Goal: Entertainment & Leisure: Consume media (video, audio)

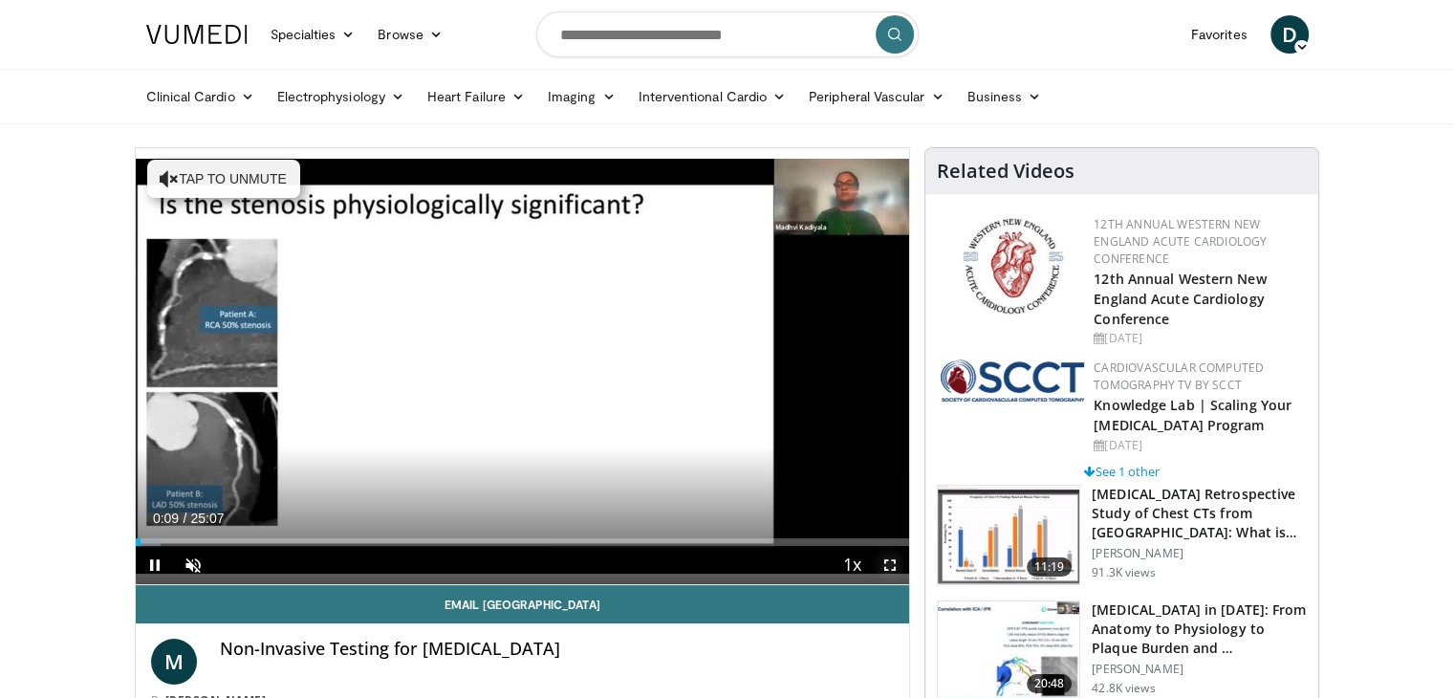
click at [889, 566] on span "Video Player" at bounding box center [890, 565] width 38 height 38
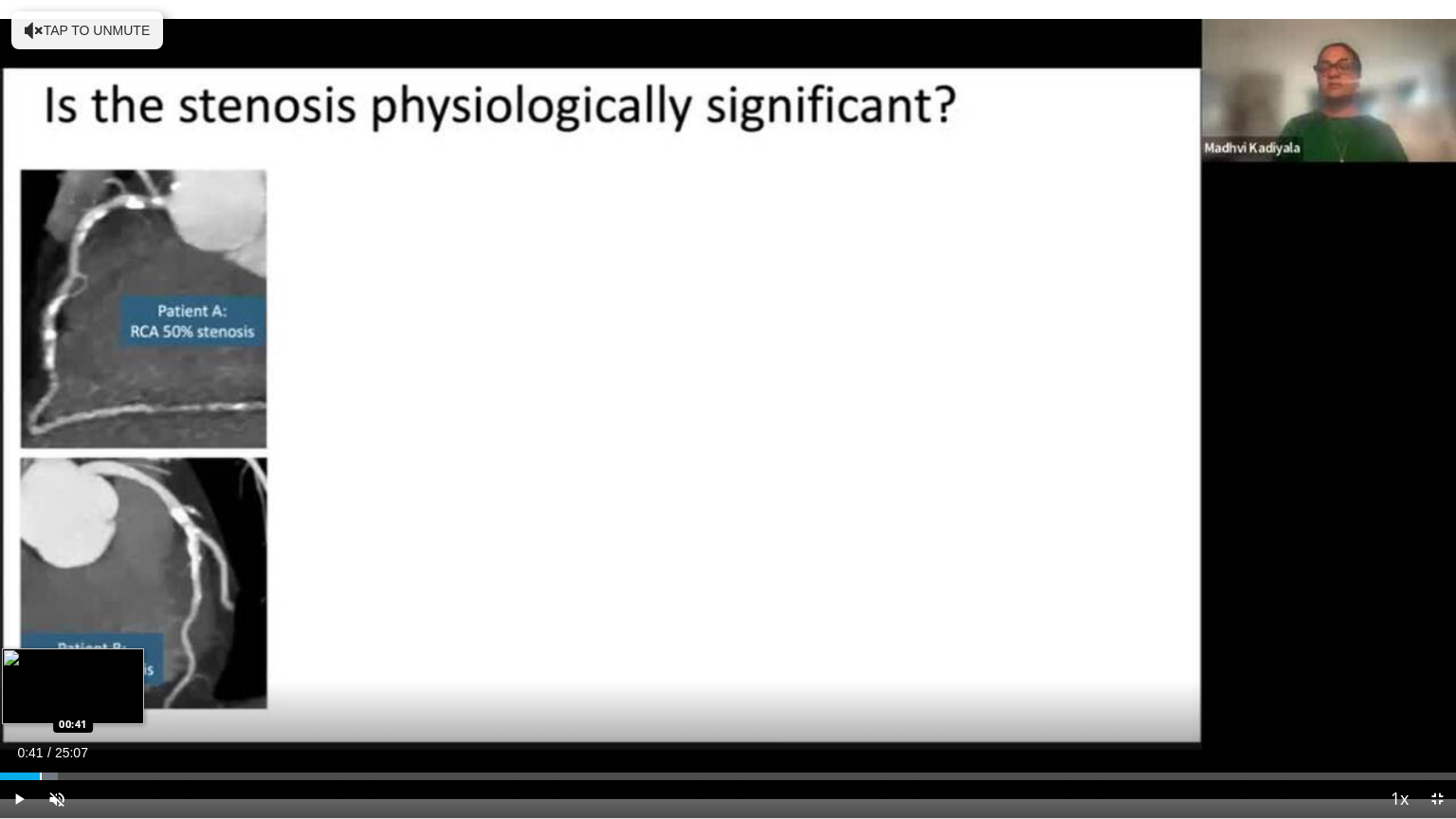
click at [40, 691] on div "Progress Bar" at bounding box center [41, 776] width 2 height 8
click at [70, 691] on div "Loaded : 7.89% 00:53 01:12" at bounding box center [728, 771] width 1456 height 18
click at [108, 691] on div "Progress Bar" at bounding box center [109, 776] width 2 height 8
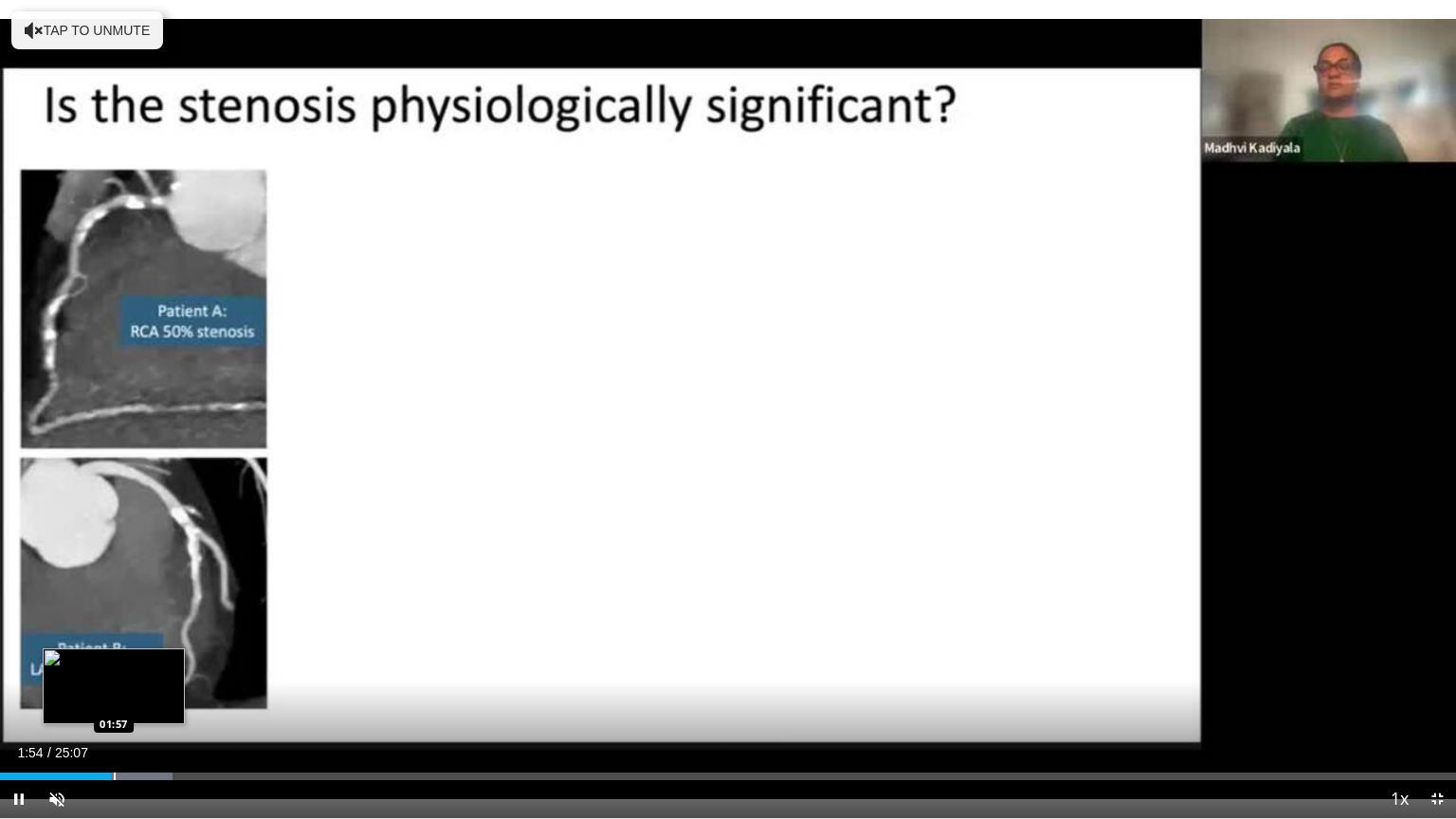
click at [114, 691] on div "Progress Bar" at bounding box center [115, 776] width 2 height 8
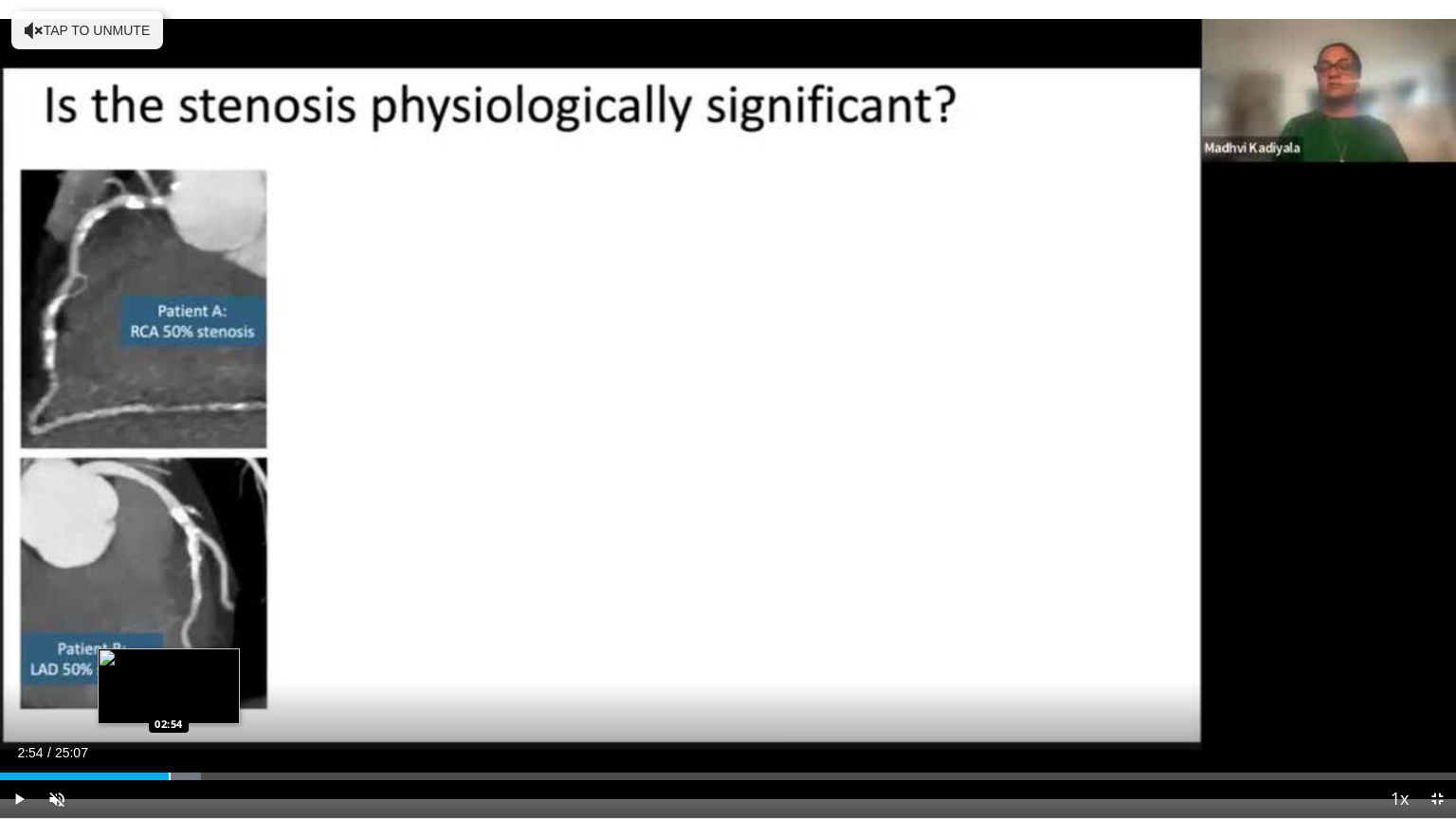
click at [168, 691] on div "Loaded : 13.82% 02:21 02:54" at bounding box center [728, 771] width 1456 height 18
click at [144, 691] on div "Loaded : 15.79% 02:57 02:29" at bounding box center [728, 771] width 1456 height 18
click at [167, 691] on div "Loaded : 15.79% 02:52 02:52" at bounding box center [728, 771] width 1456 height 18
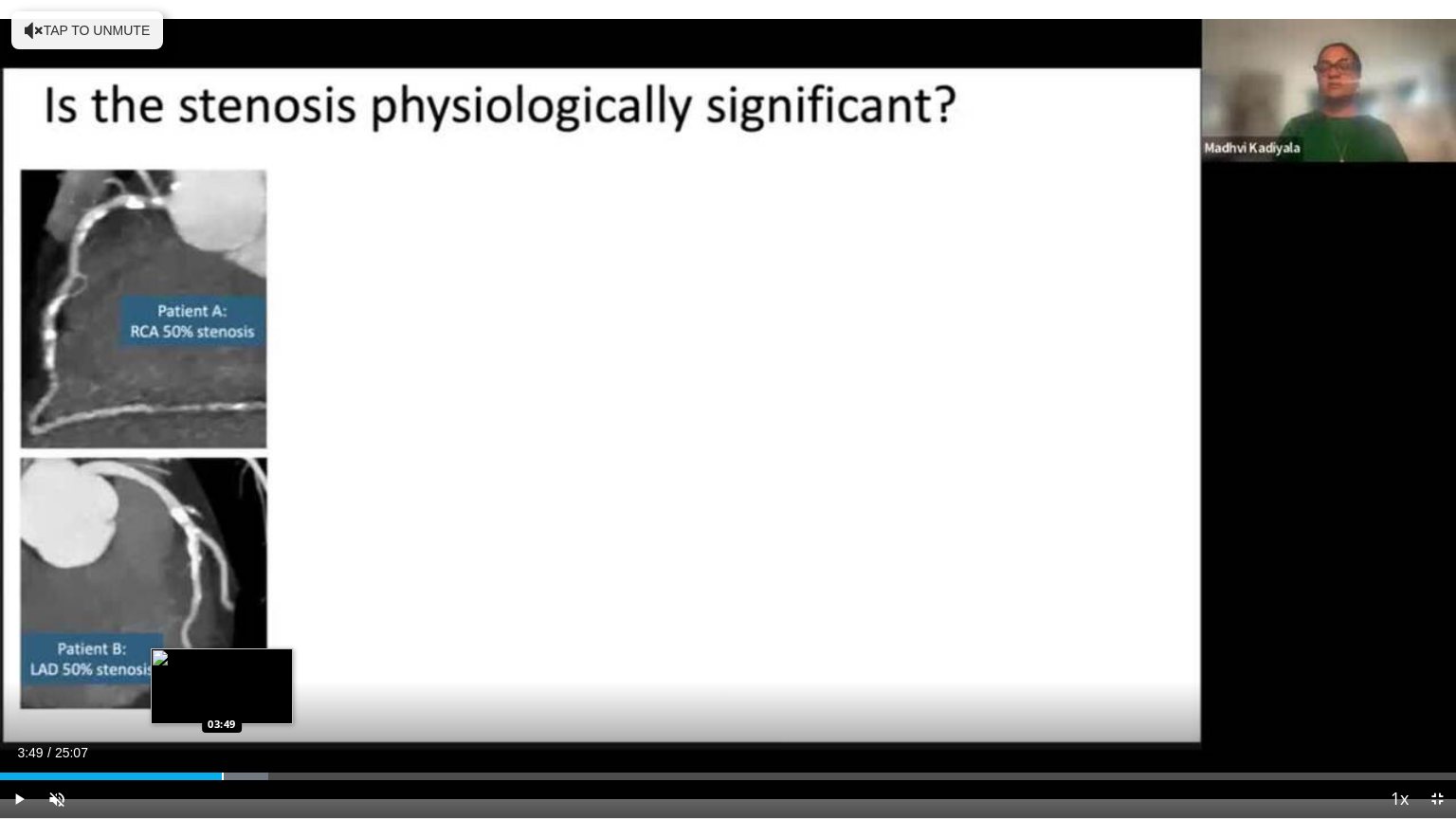
click at [222, 691] on div "Progress Bar" at bounding box center [223, 776] width 2 height 8
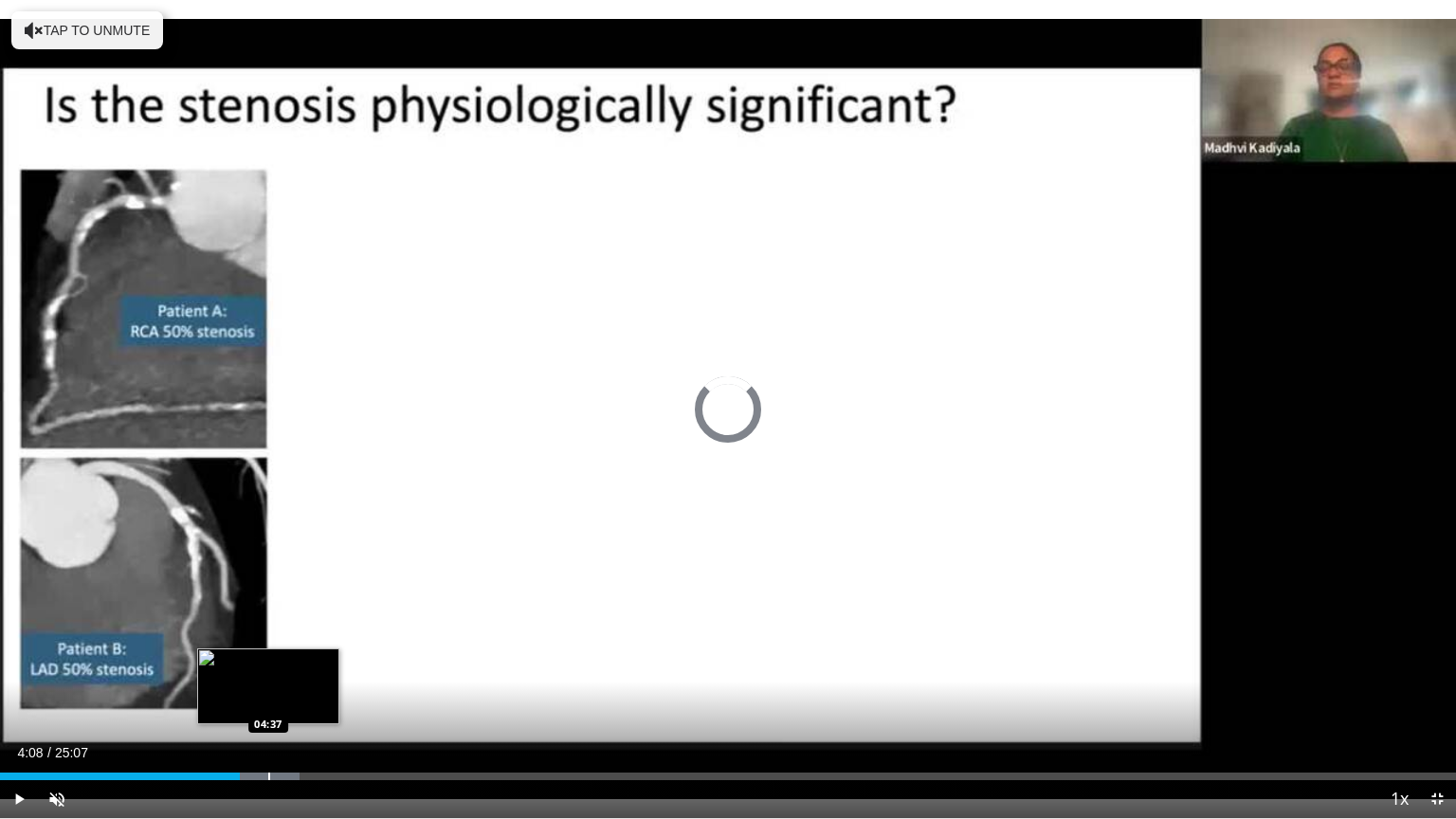
click at [269, 691] on div "Progress Bar" at bounding box center [270, 776] width 2 height 8
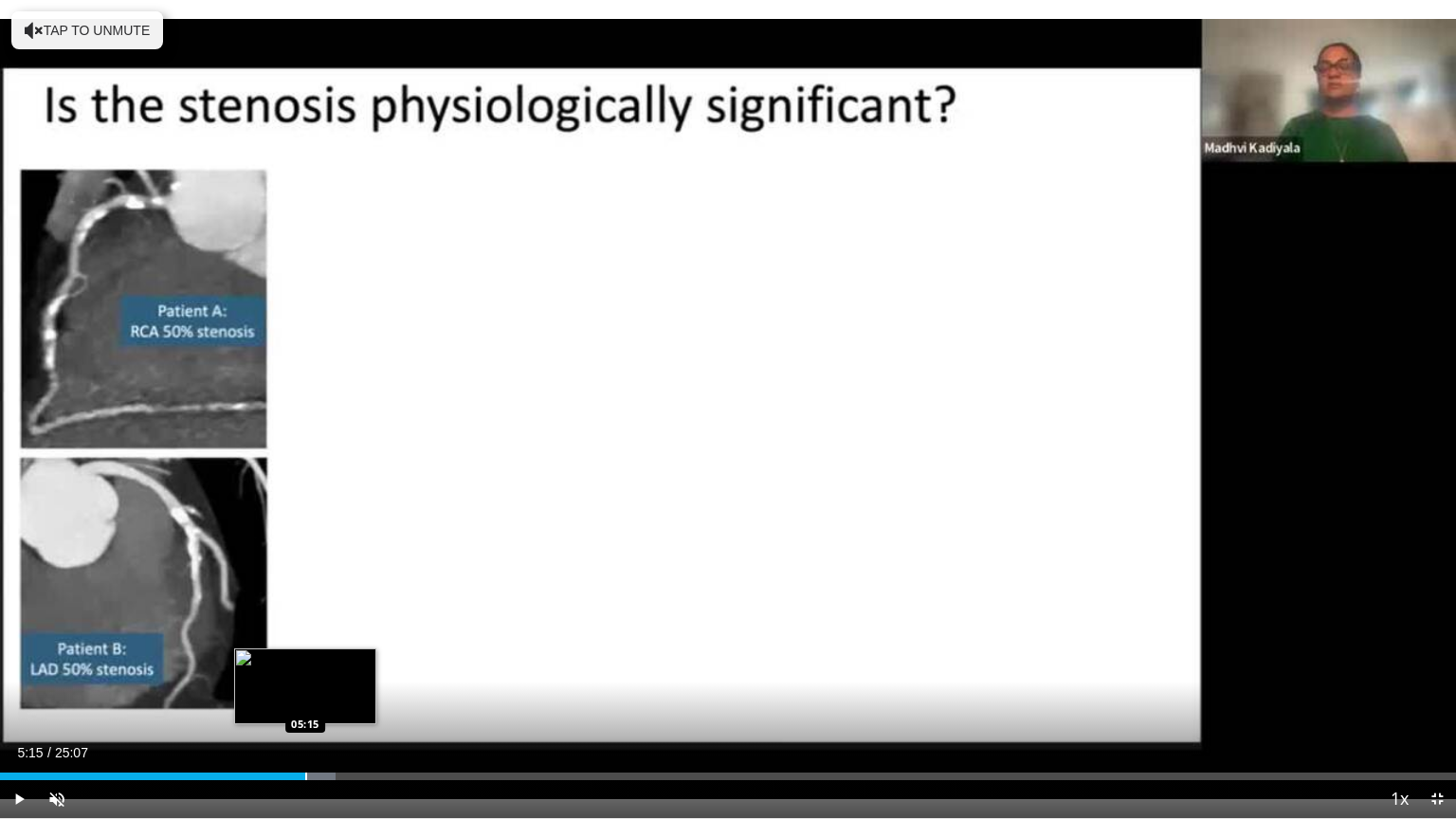
click at [305, 691] on div "Loaded : 23.03% 04:44 05:15" at bounding box center [728, 771] width 1456 height 18
click at [292, 691] on div "Loaded : 25.67% 05:02 05:02" at bounding box center [728, 771] width 1456 height 18
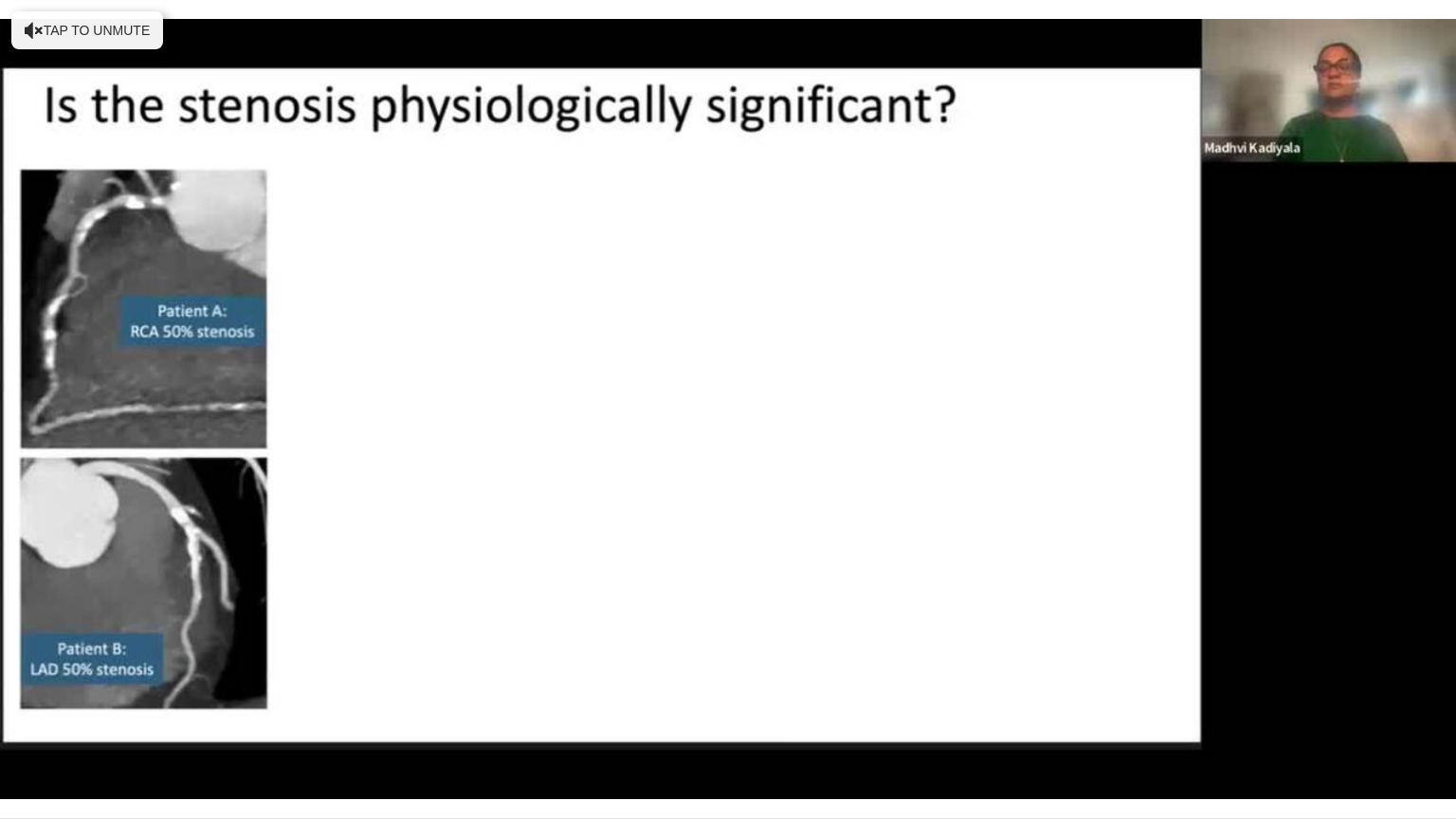
click at [338, 691] on video-js "**********" at bounding box center [728, 410] width 1456 height 819
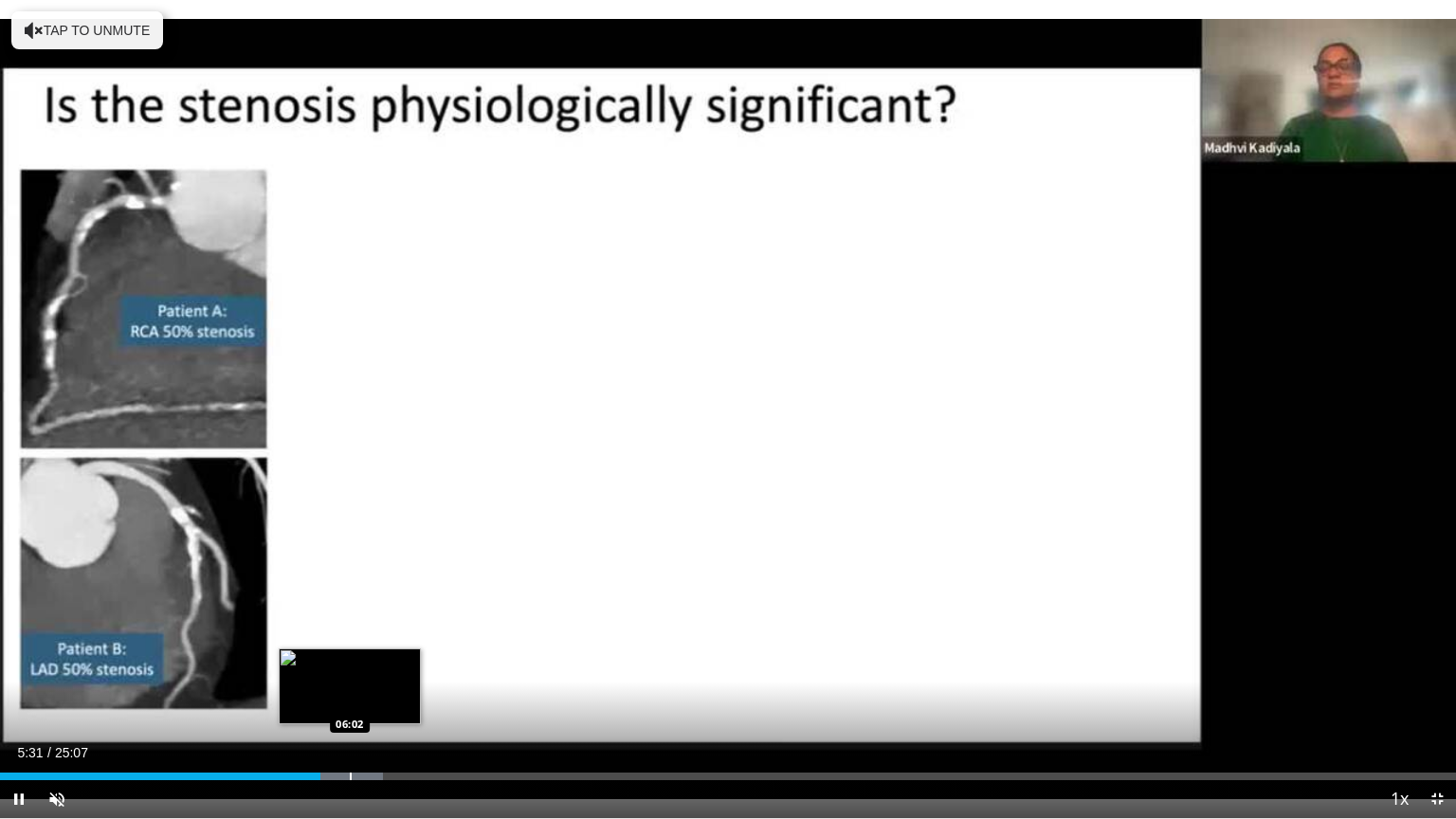
click at [350, 691] on div "Progress Bar" at bounding box center [351, 776] width 2 height 8
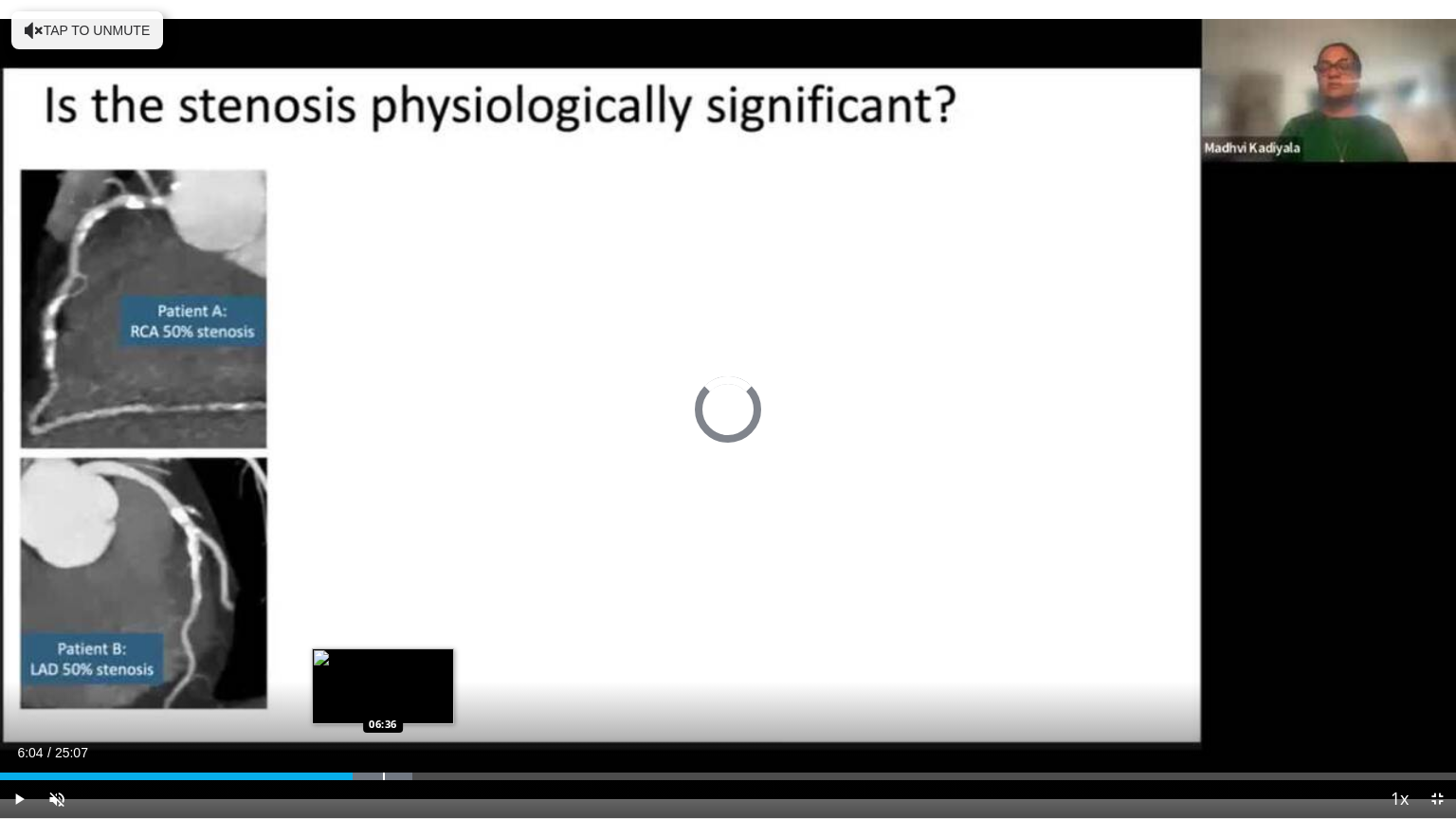
click at [383, 691] on div "Loaded : 28.30% 06:36 06:36" at bounding box center [728, 771] width 1456 height 18
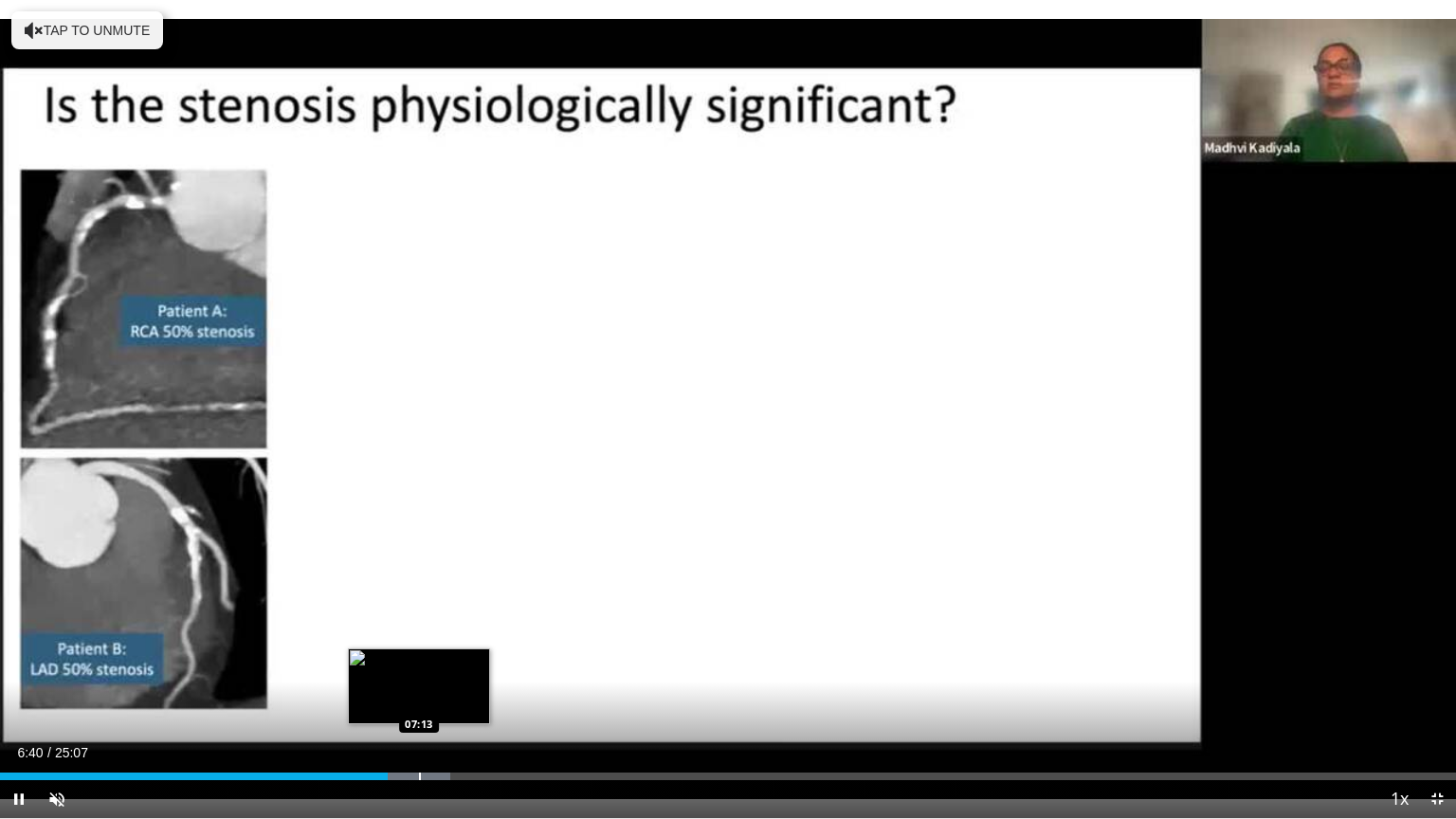
click at [420, 691] on div "Loaded : 30.93% 06:41 07:13" at bounding box center [728, 771] width 1456 height 18
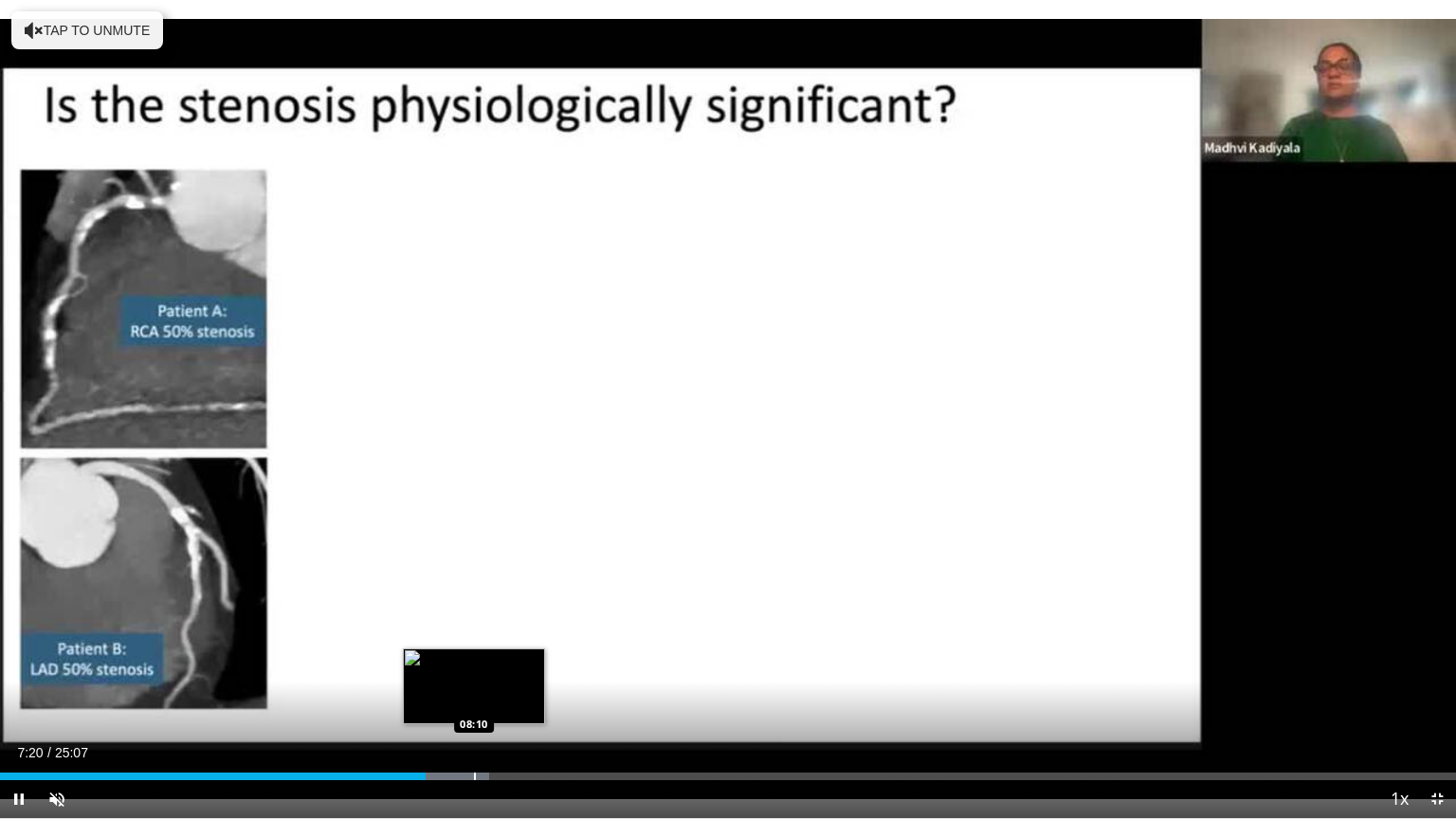
click at [474, 691] on div "Loaded : 33.57% 07:20 08:10" at bounding box center [728, 771] width 1456 height 18
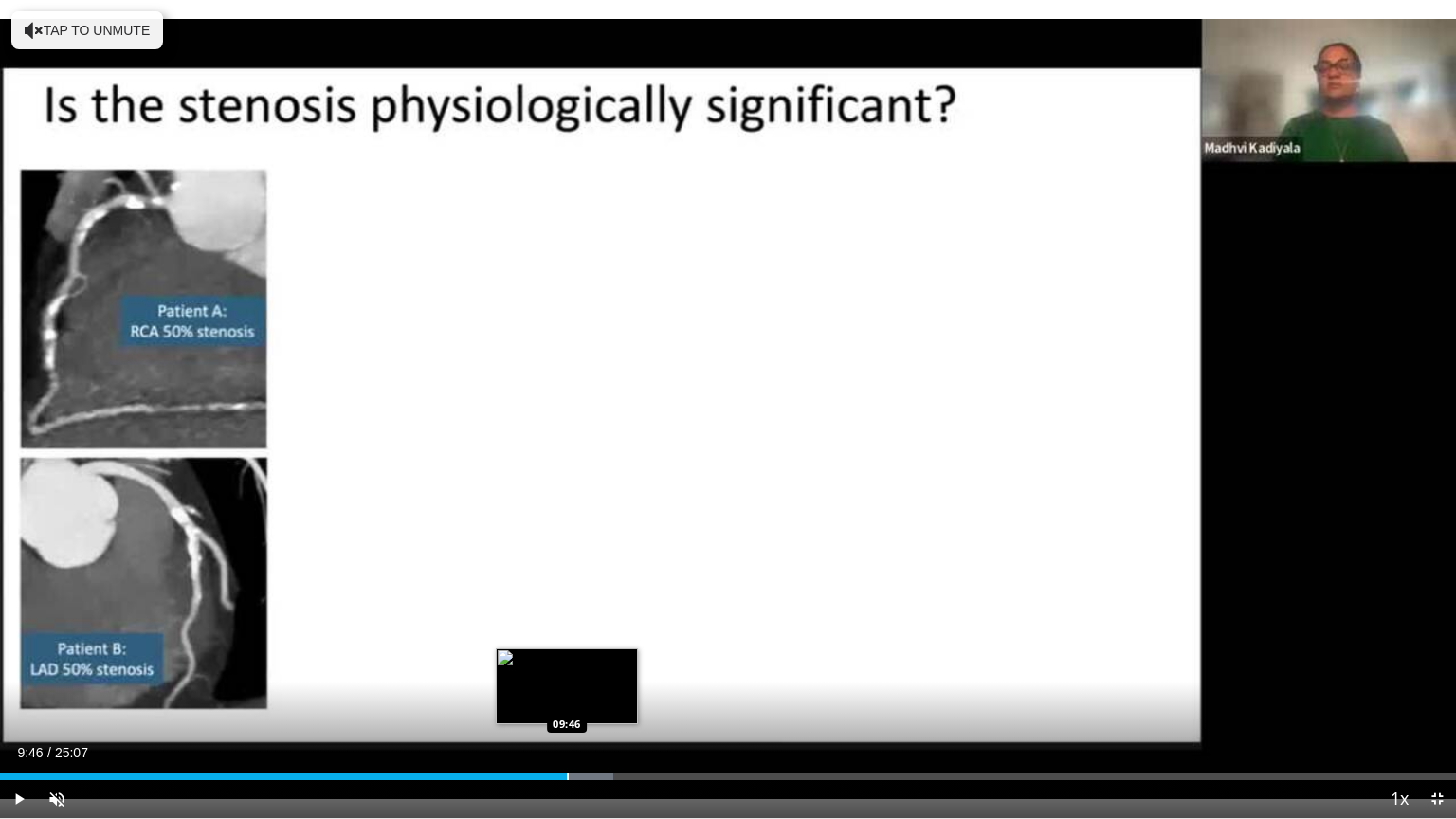
click at [566, 691] on div "Loaded : 42.12% 09:46 09:46" at bounding box center [728, 771] width 1456 height 18
click at [593, 691] on div "Loaded : 43.13% 10:14 10:14" at bounding box center [728, 771] width 1456 height 18
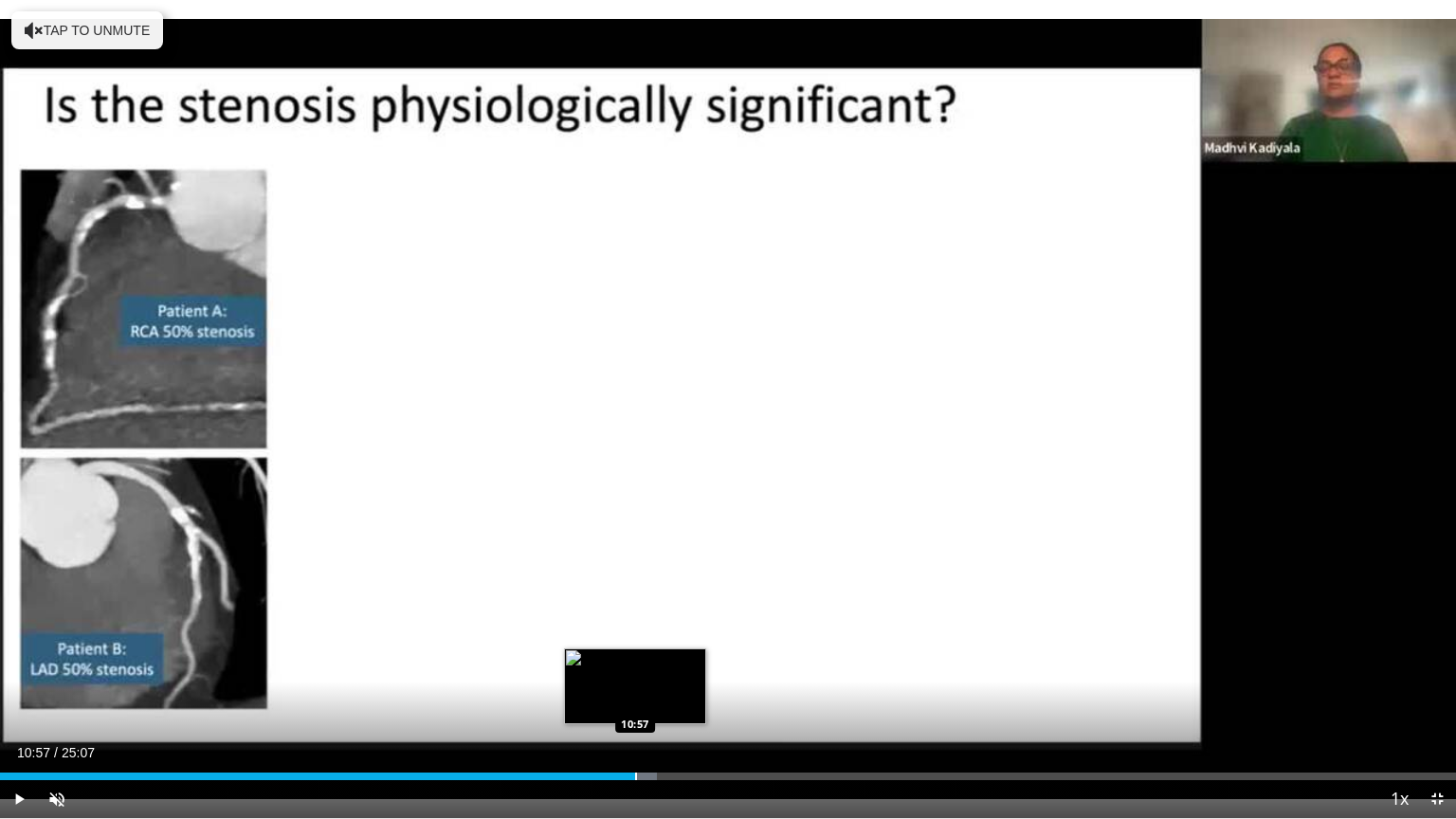
click at [635, 691] on div "Loaded : 45.12% 10:57 10:57" at bounding box center [728, 771] width 1456 height 18
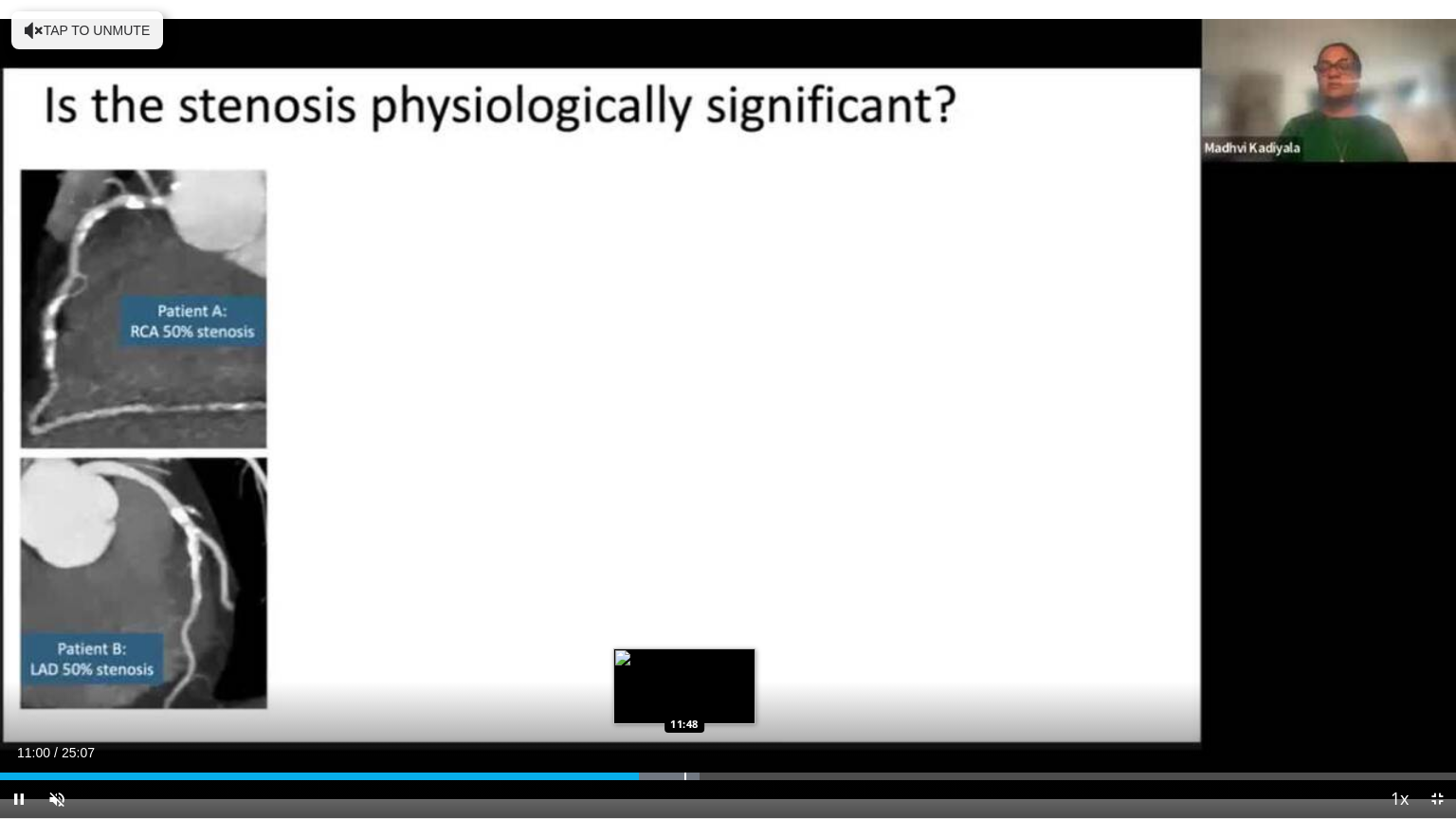
click at [683, 691] on div "Loaded : 48.05% 11:00 11:48" at bounding box center [728, 771] width 1456 height 18
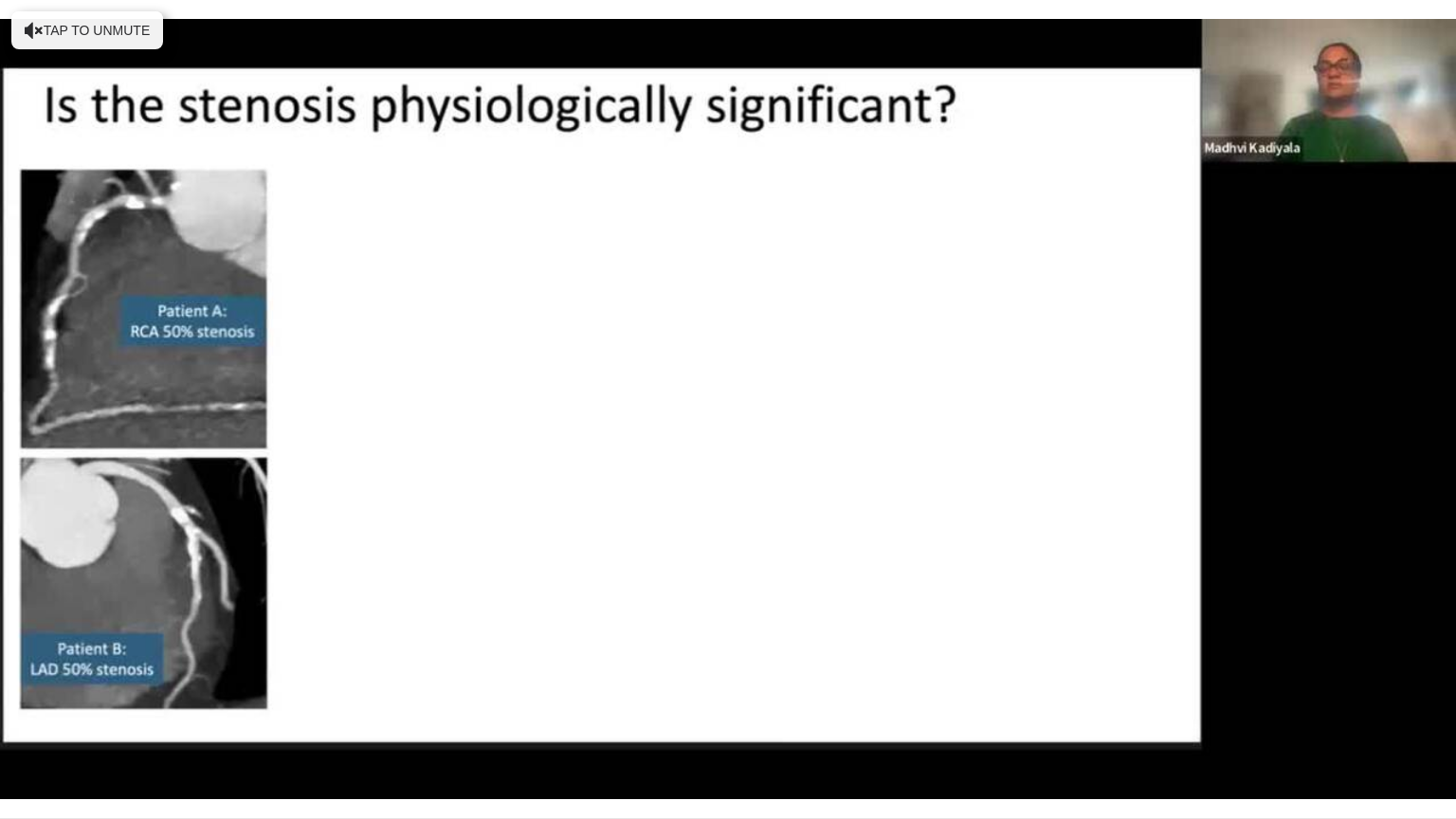
click at [736, 691] on video-js "**********" at bounding box center [728, 410] width 1456 height 819
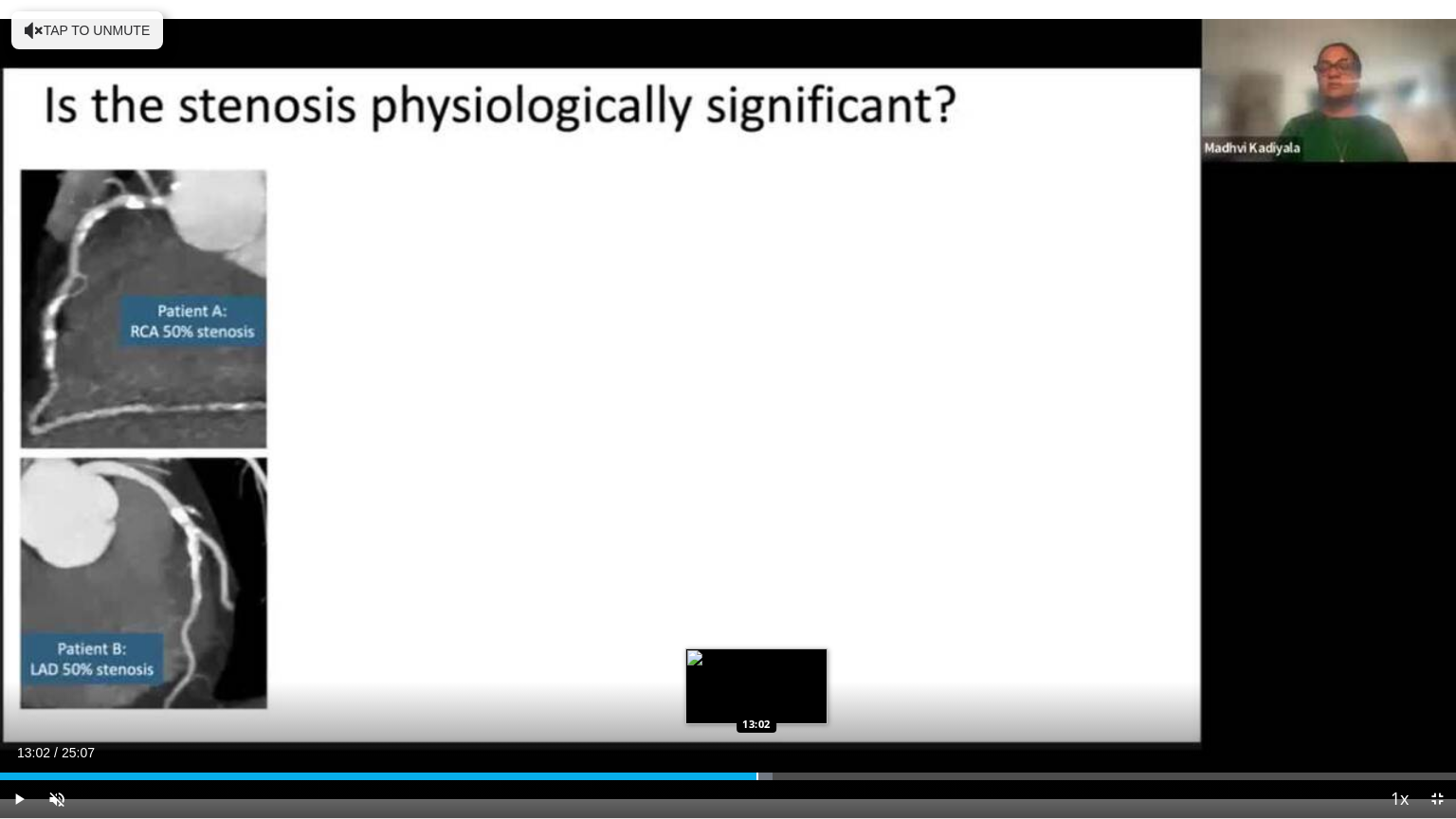
click at [757, 691] on div "Loaded : 53.09% 12:18 13:02" at bounding box center [728, 771] width 1456 height 18
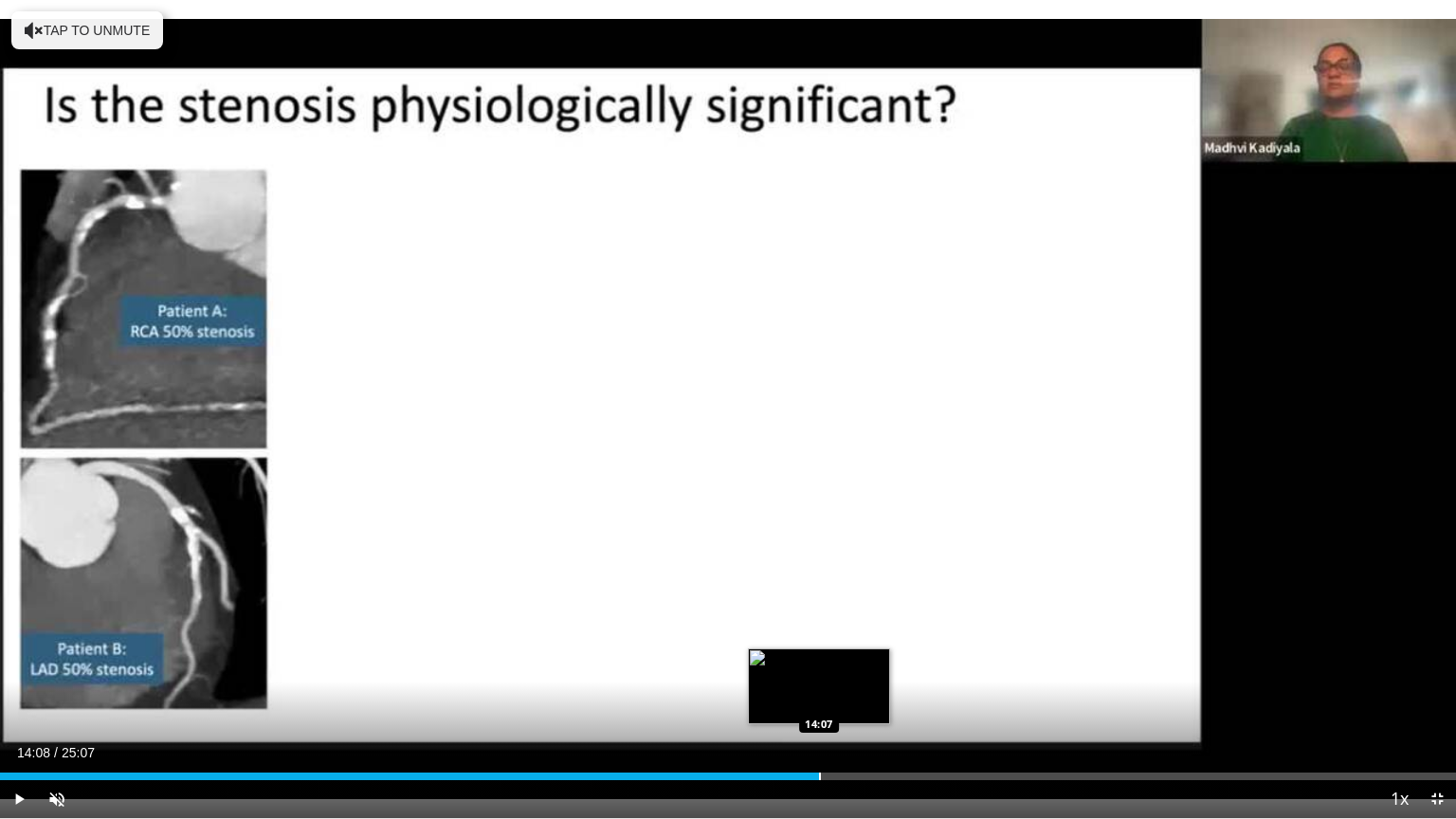
click at [819, 691] on div "Loaded : 56.40% 14:08 14:07" at bounding box center [728, 771] width 1456 height 18
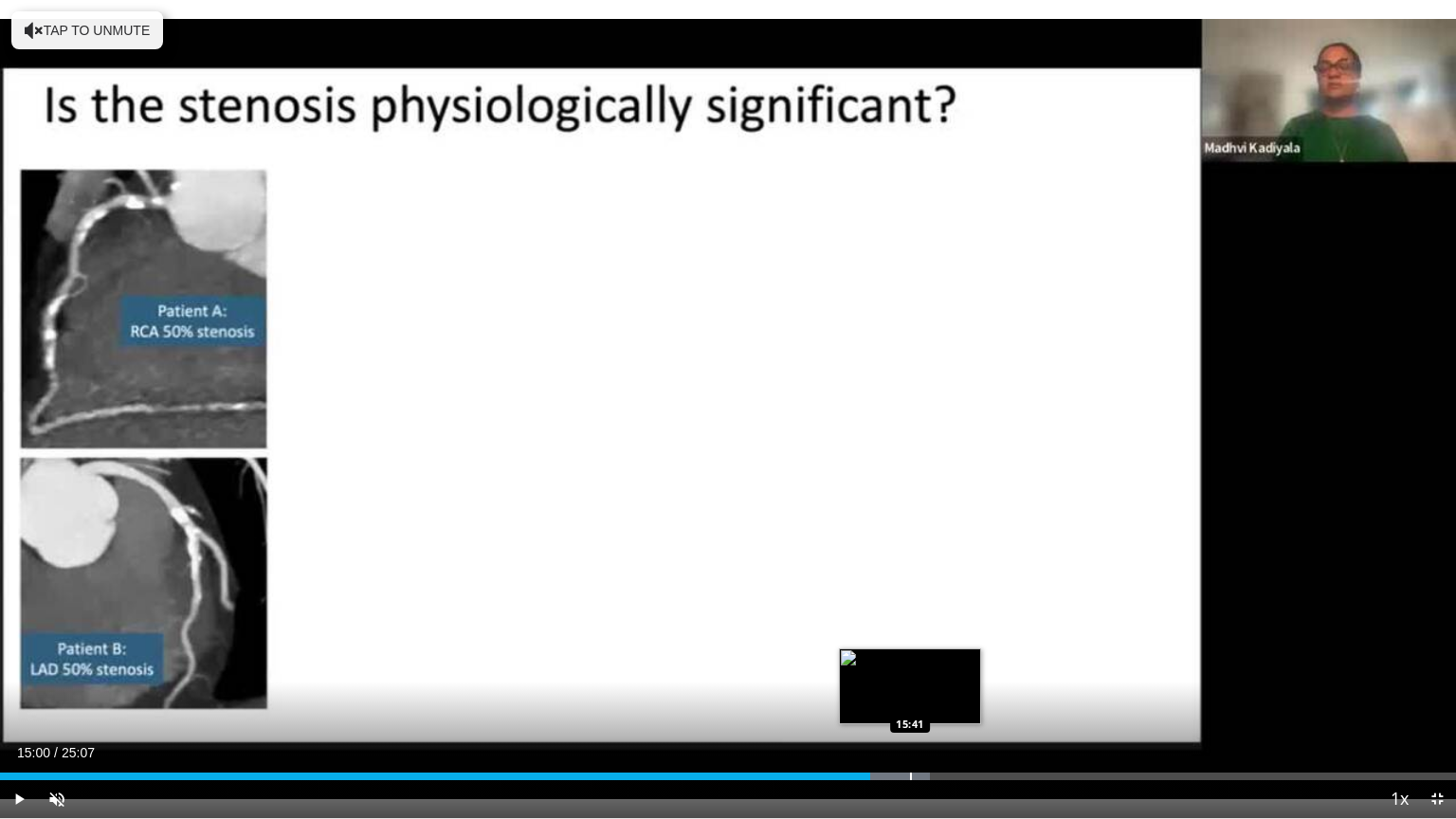
click at [910, 691] on div "Loaded : 63.85% 15:00 15:41" at bounding box center [728, 771] width 1456 height 18
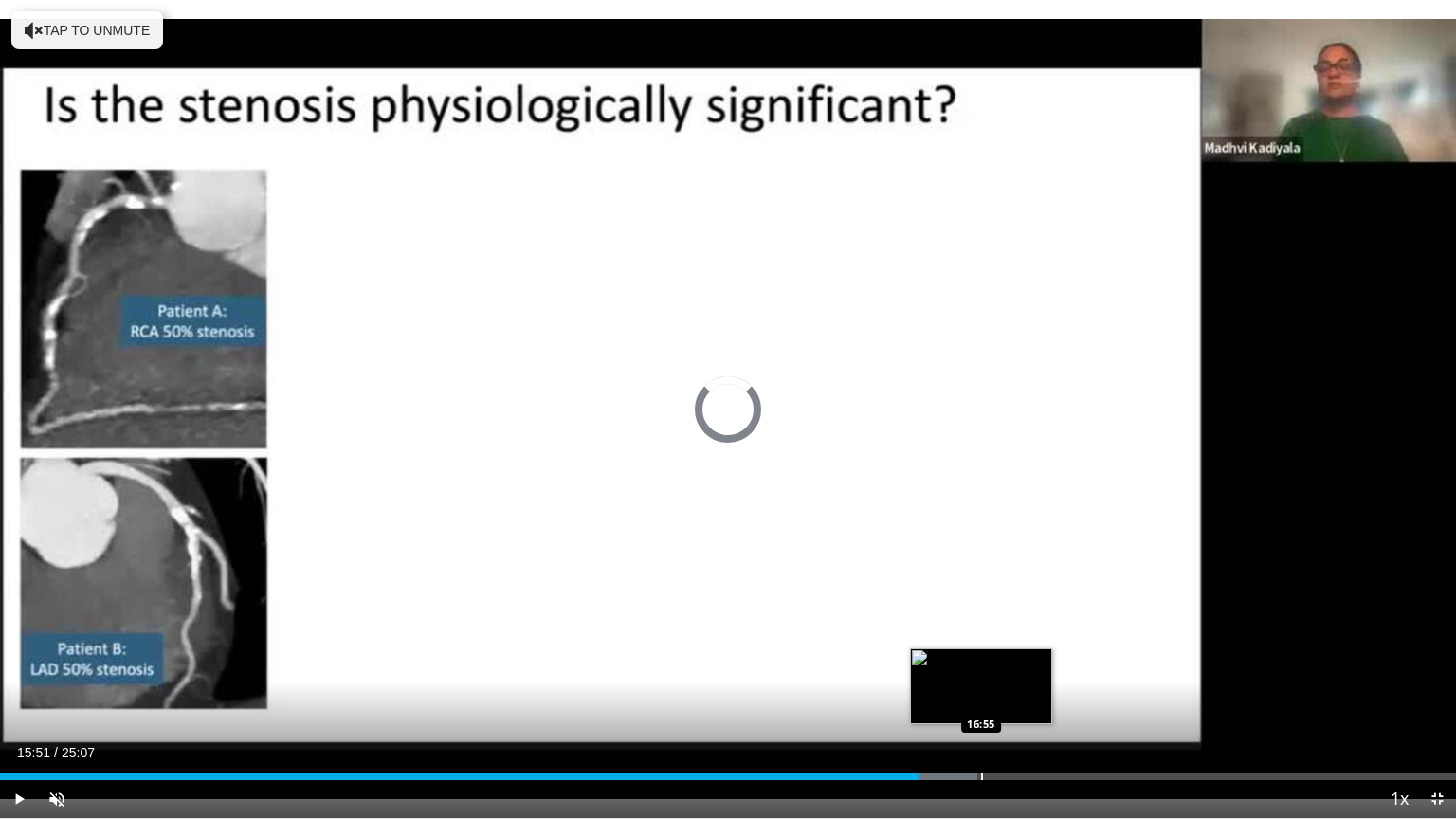
click at [981, 691] on div "Progress Bar" at bounding box center [982, 776] width 2 height 8
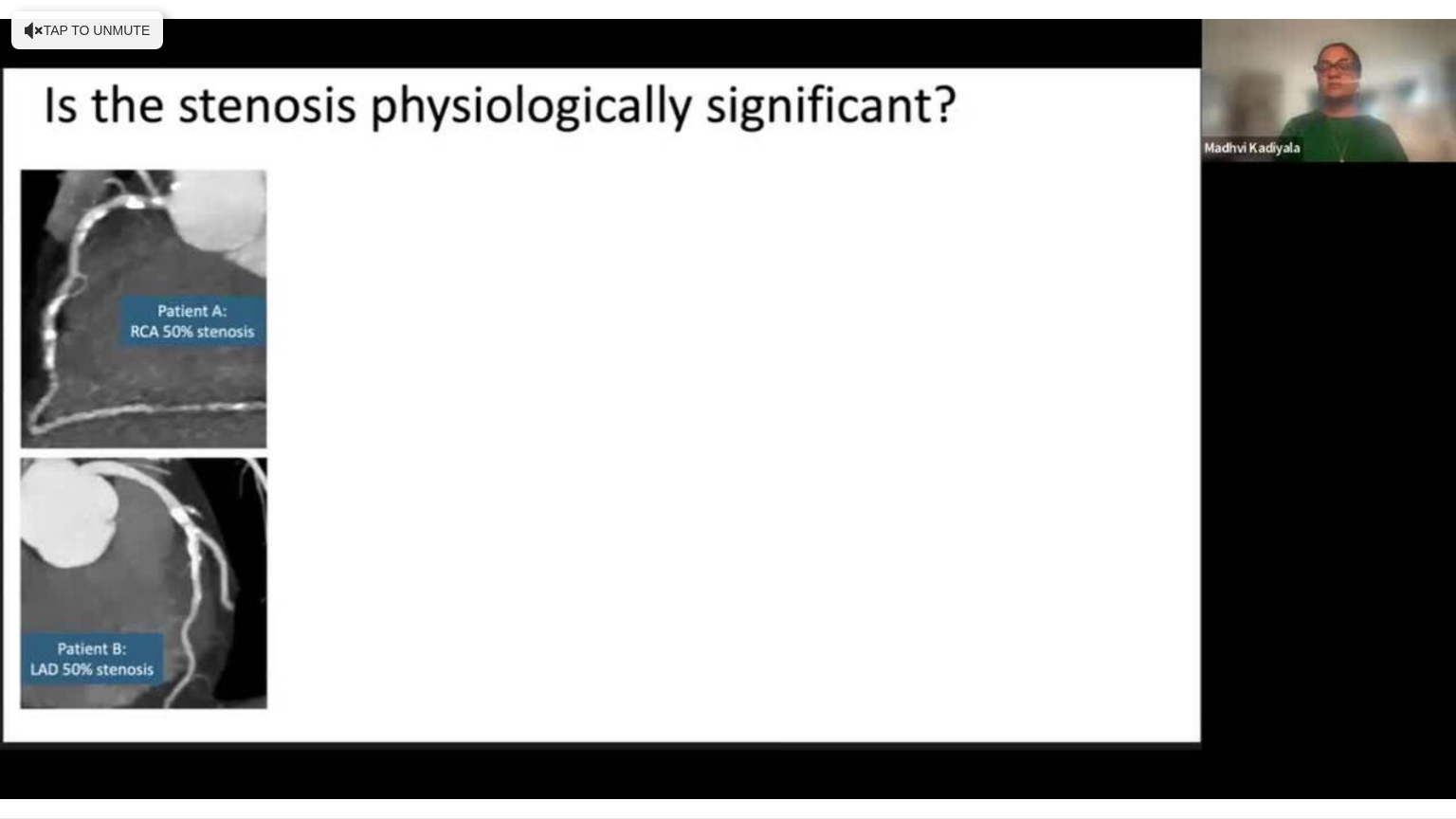
click at [981, 691] on video-js "**********" at bounding box center [728, 410] width 1456 height 819
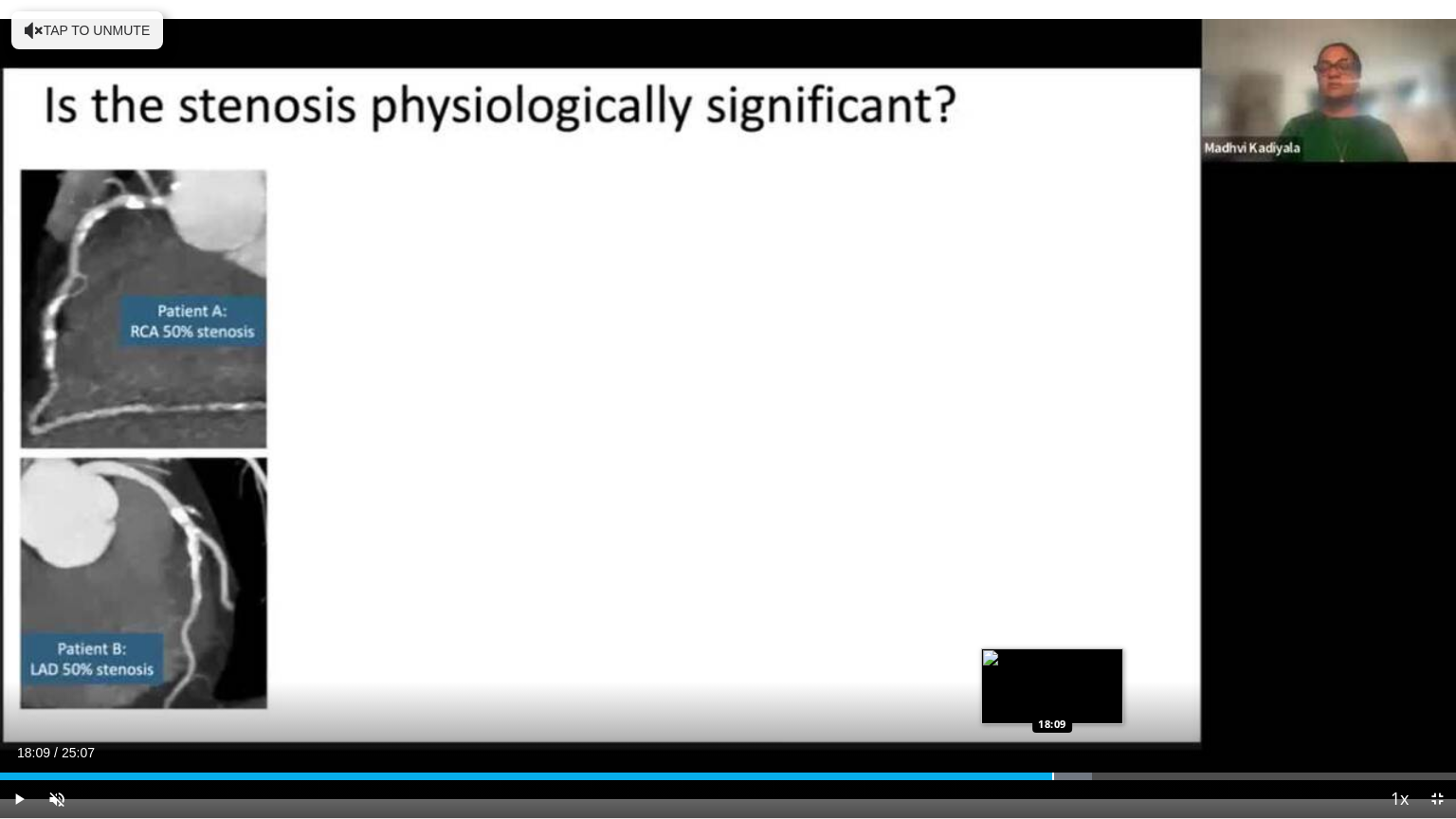
click at [1052, 691] on div "Progress Bar" at bounding box center [1053, 776] width 2 height 8
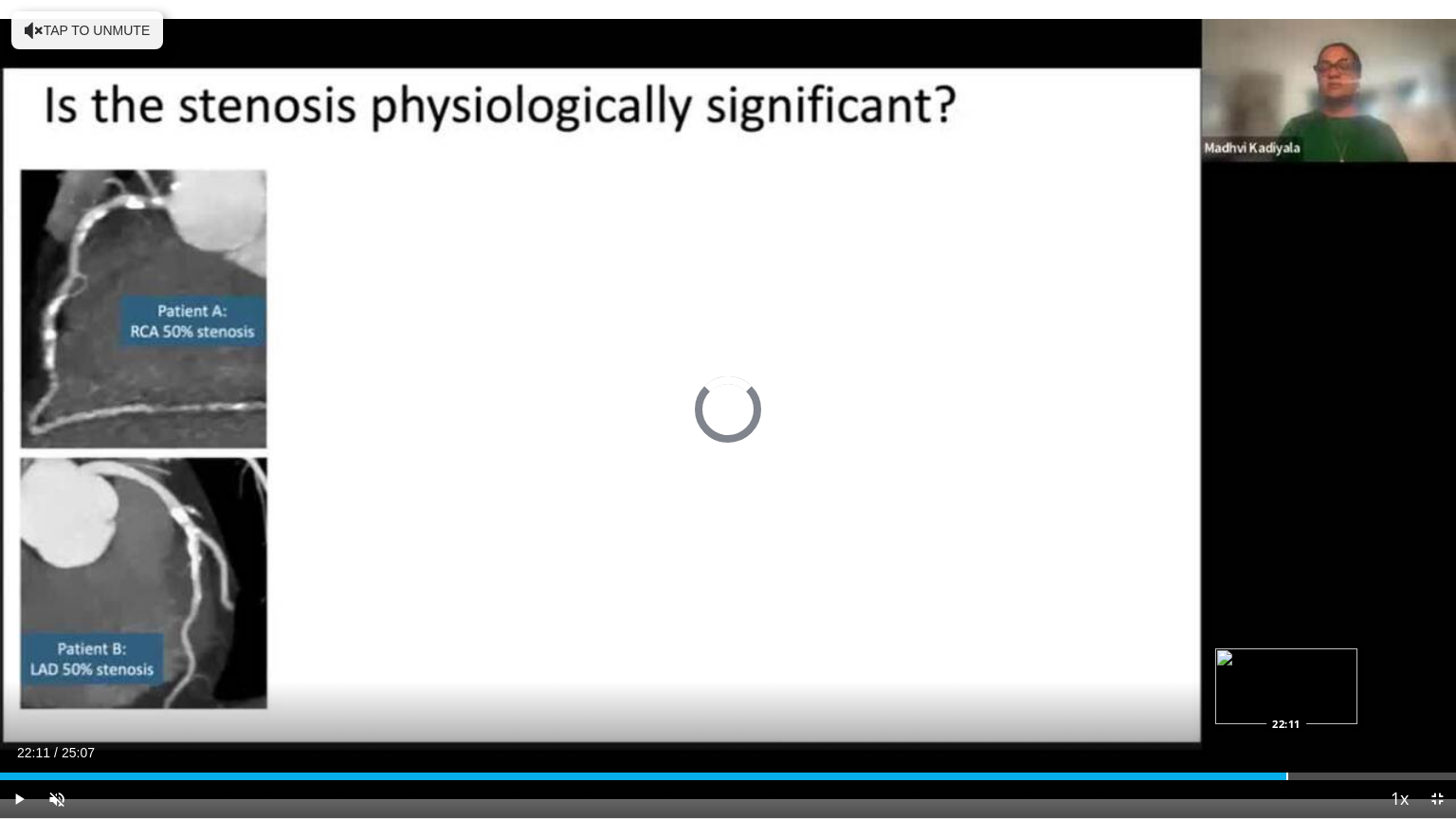
click at [1285, 691] on div "Loaded : 76.97% 22:11 22:11" at bounding box center [728, 771] width 1456 height 18
click at [1356, 691] on div "Progress Bar" at bounding box center [1357, 776] width 2 height 8
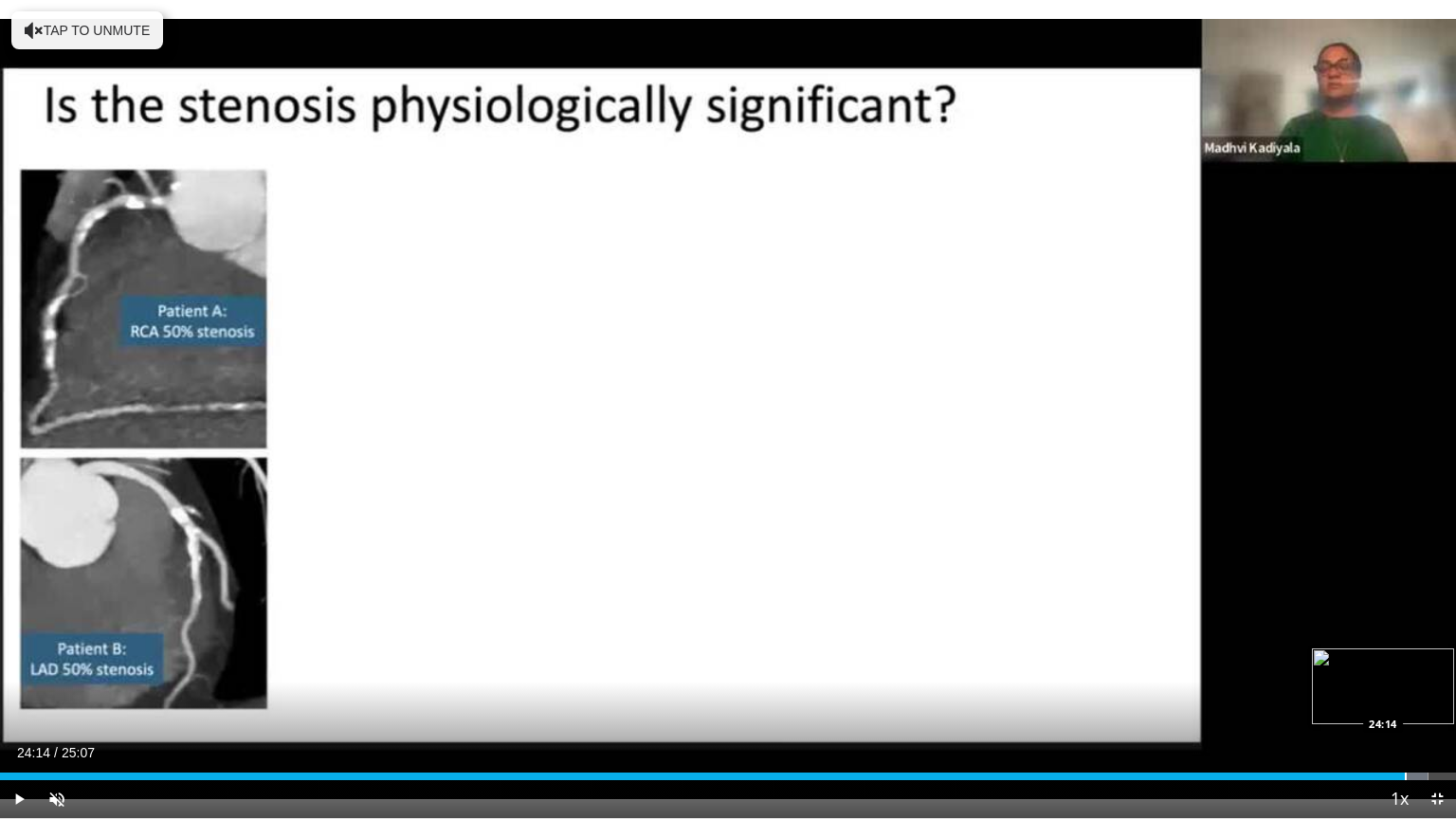
click at [1405, 691] on div "Progress Bar" at bounding box center [1406, 776] width 2 height 8
click at [1439, 691] on div "Progress Bar" at bounding box center [1440, 776] width 2 height 8
